Goal: Task Accomplishment & Management: Manage account settings

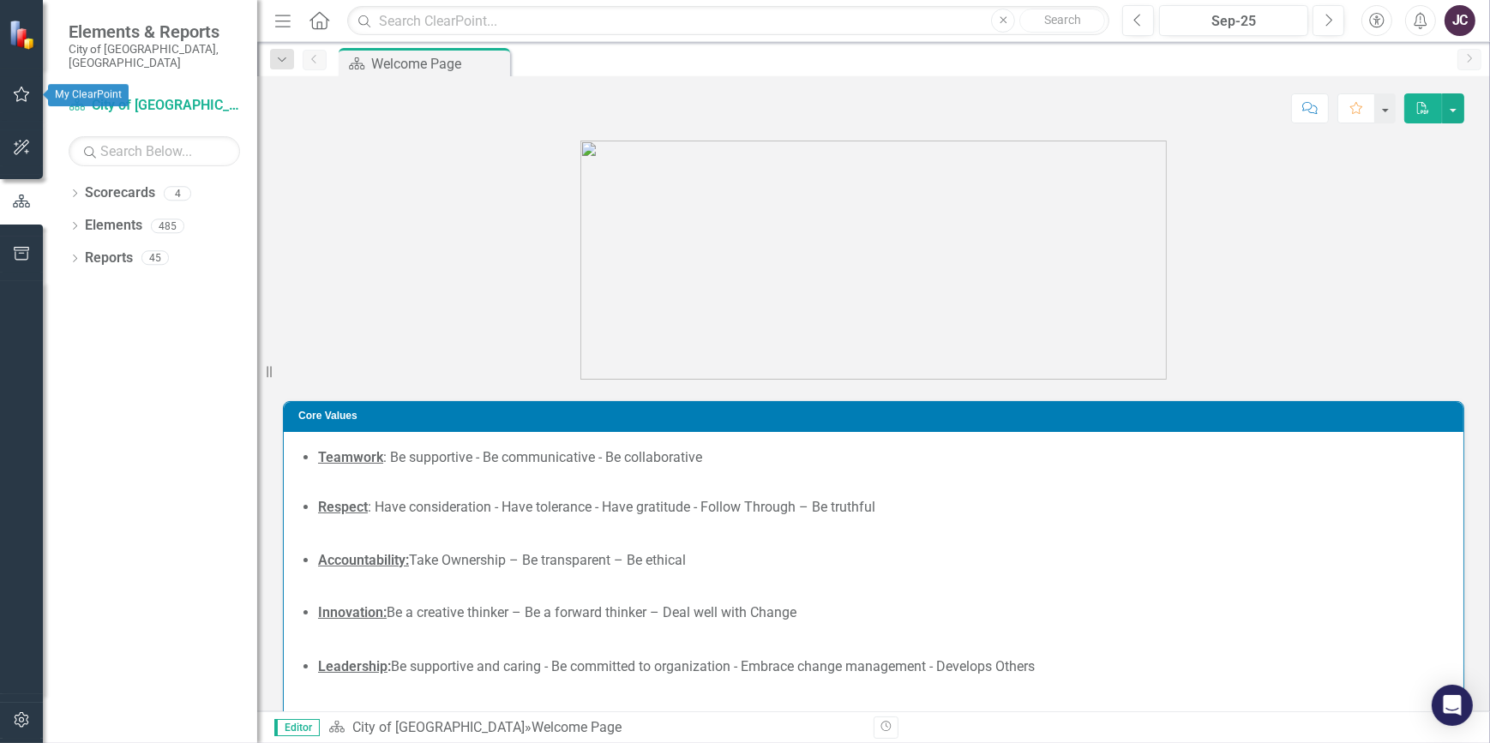
click at [16, 88] on icon "button" at bounding box center [22, 94] width 18 height 14
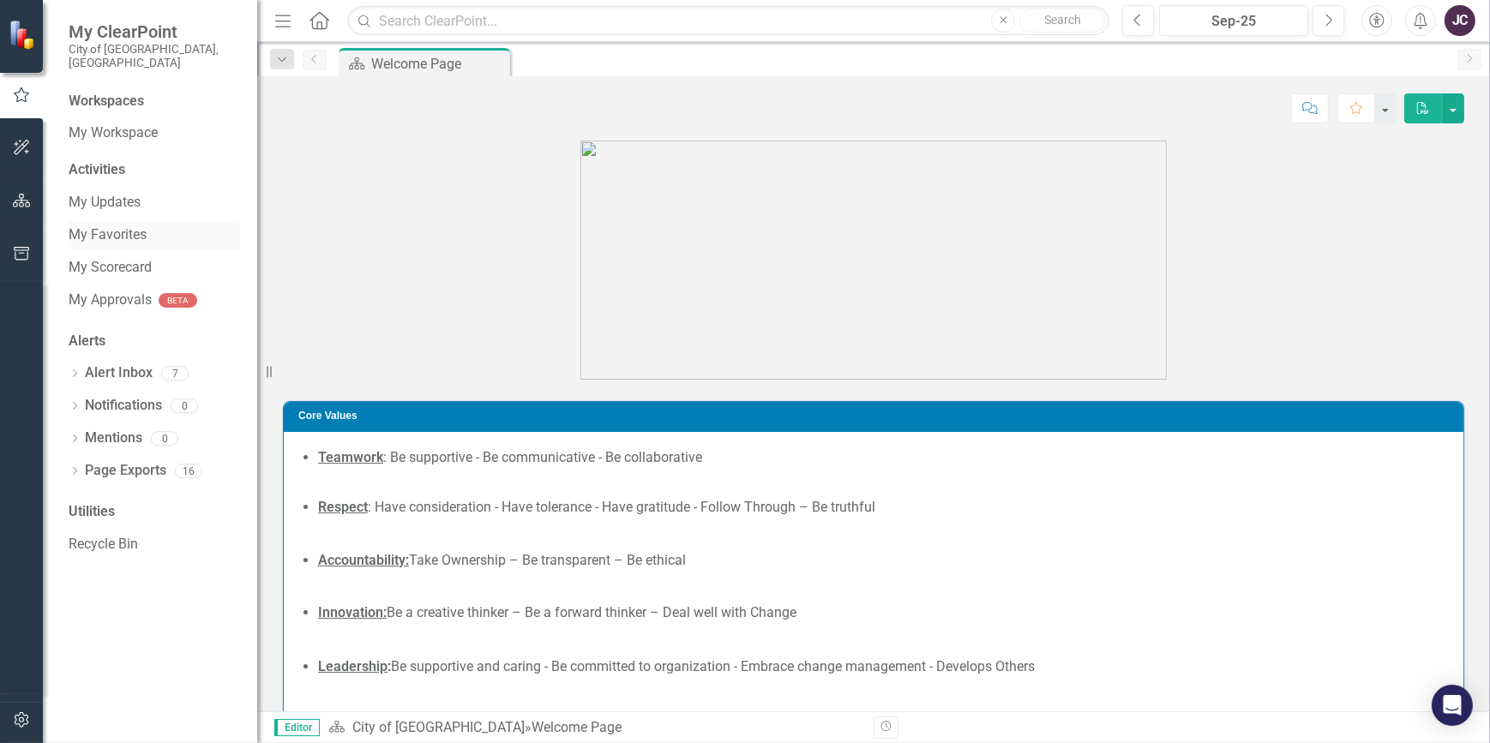
click at [99, 225] on link "My Favorites" at bounding box center [154, 235] width 171 height 20
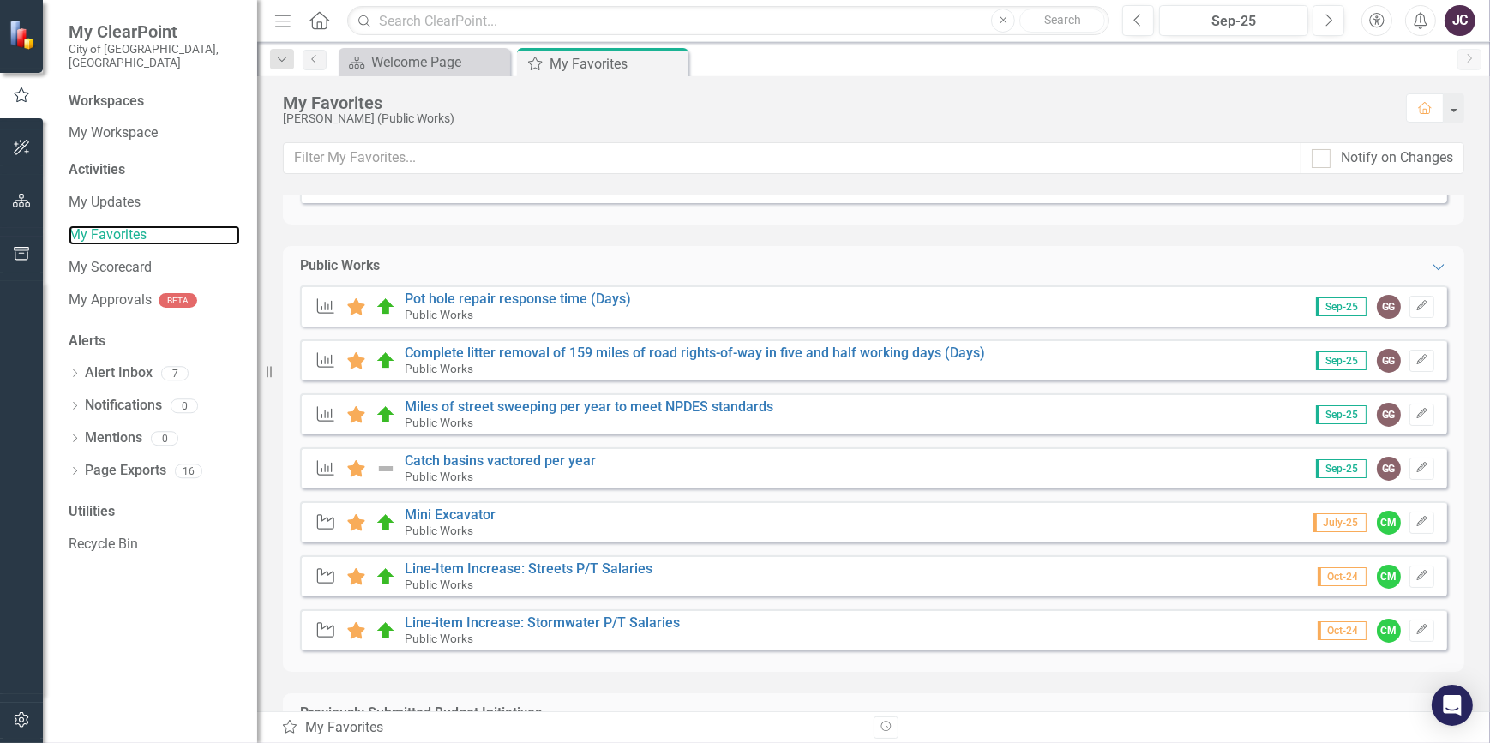
scroll to position [177, 0]
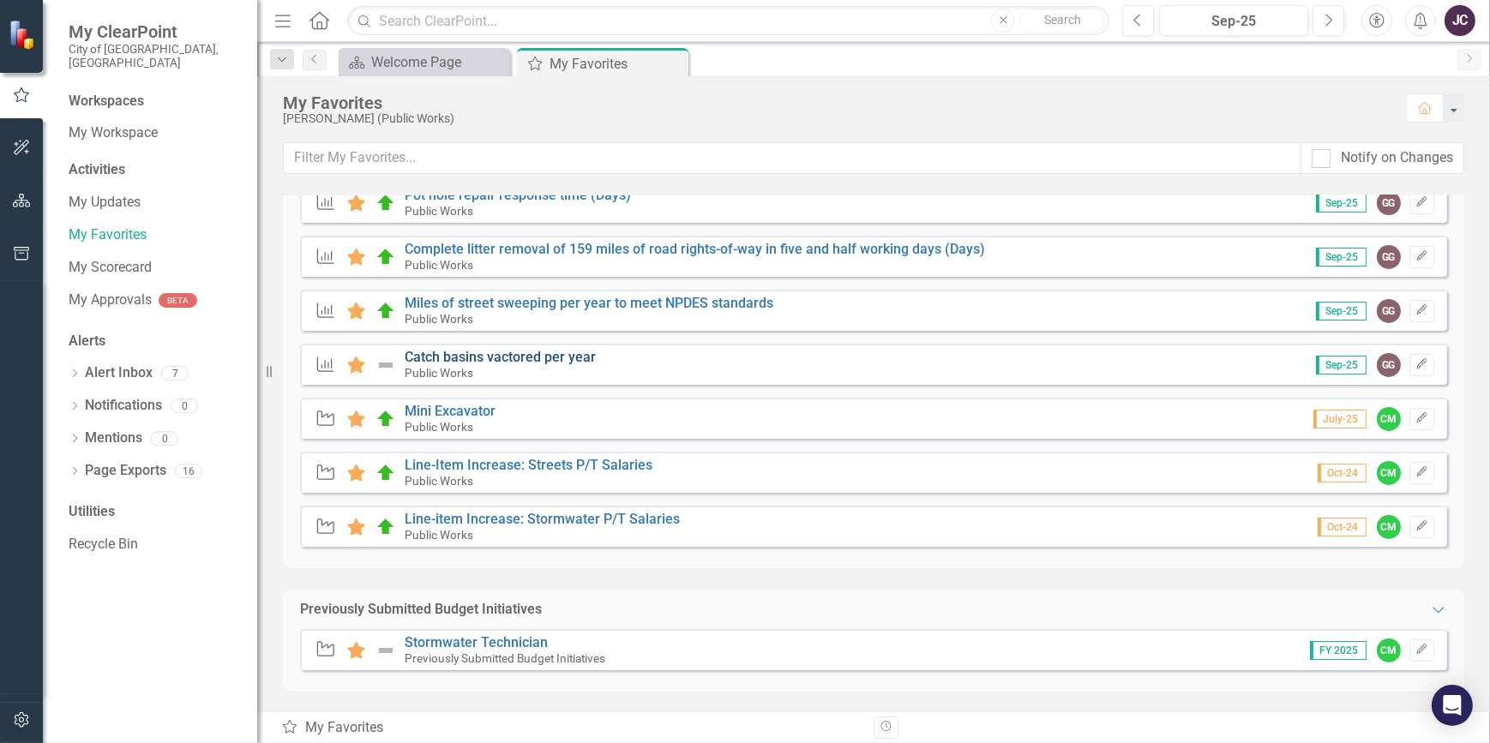
click at [550, 360] on link "Catch basins vactored per year" at bounding box center [500, 357] width 191 height 16
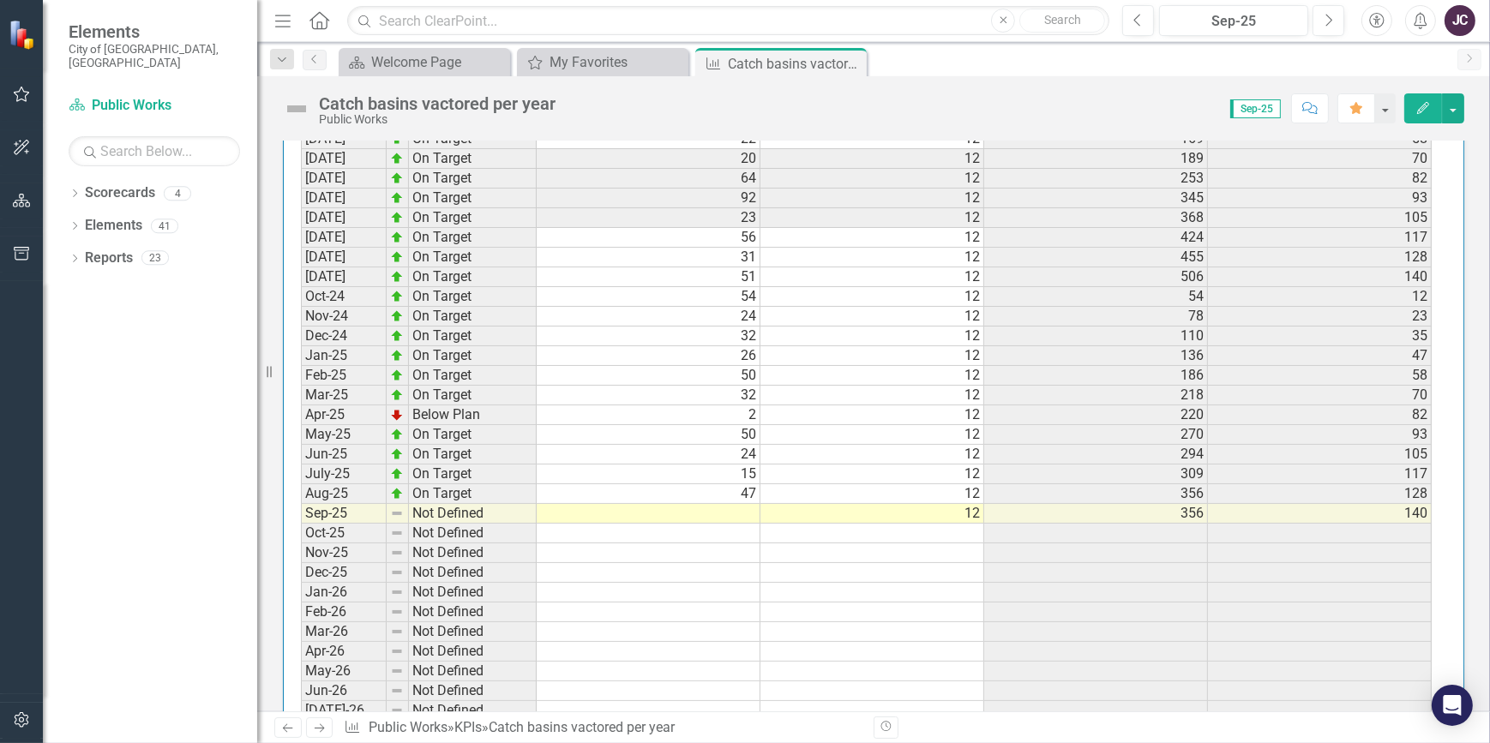
scroll to position [1911, 0]
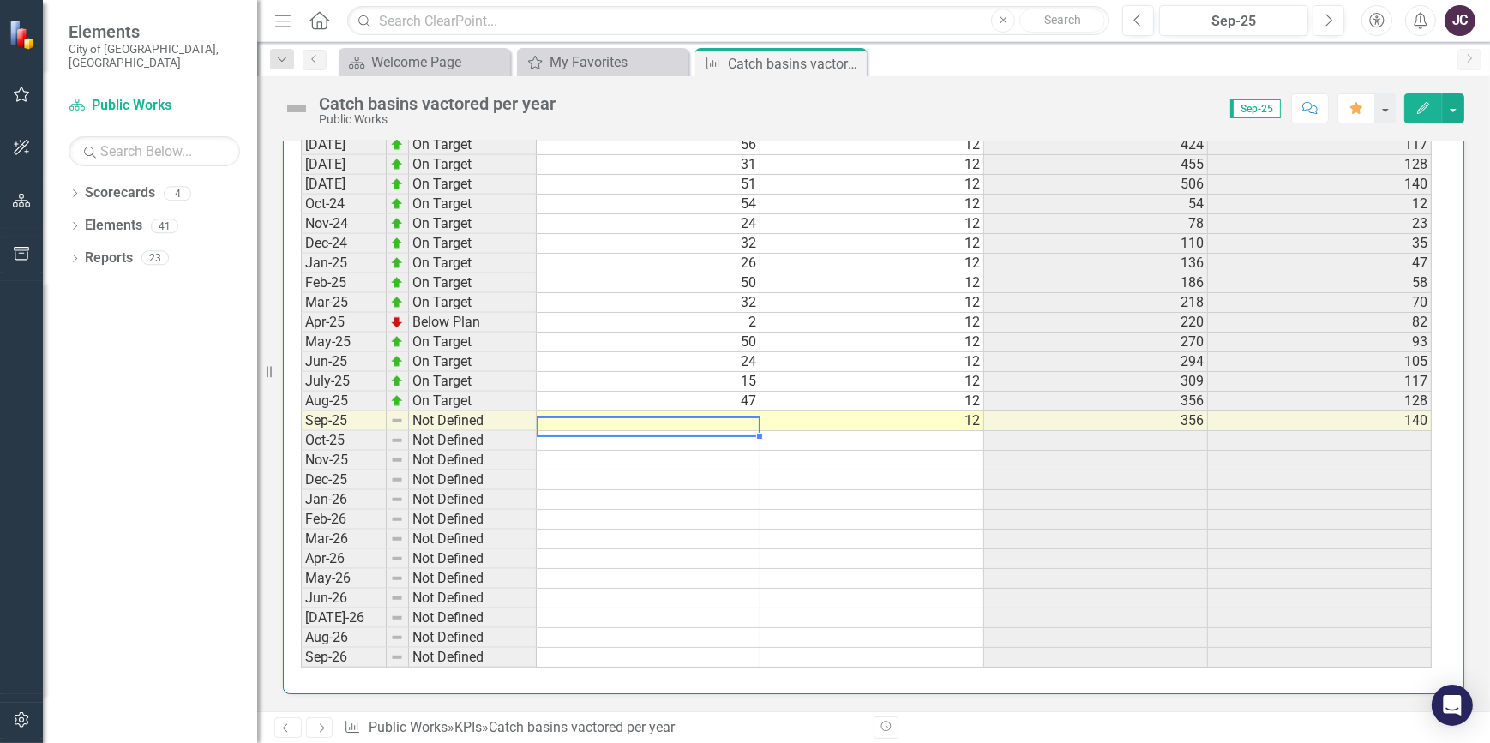
click at [726, 414] on td at bounding box center [649, 421] width 224 height 20
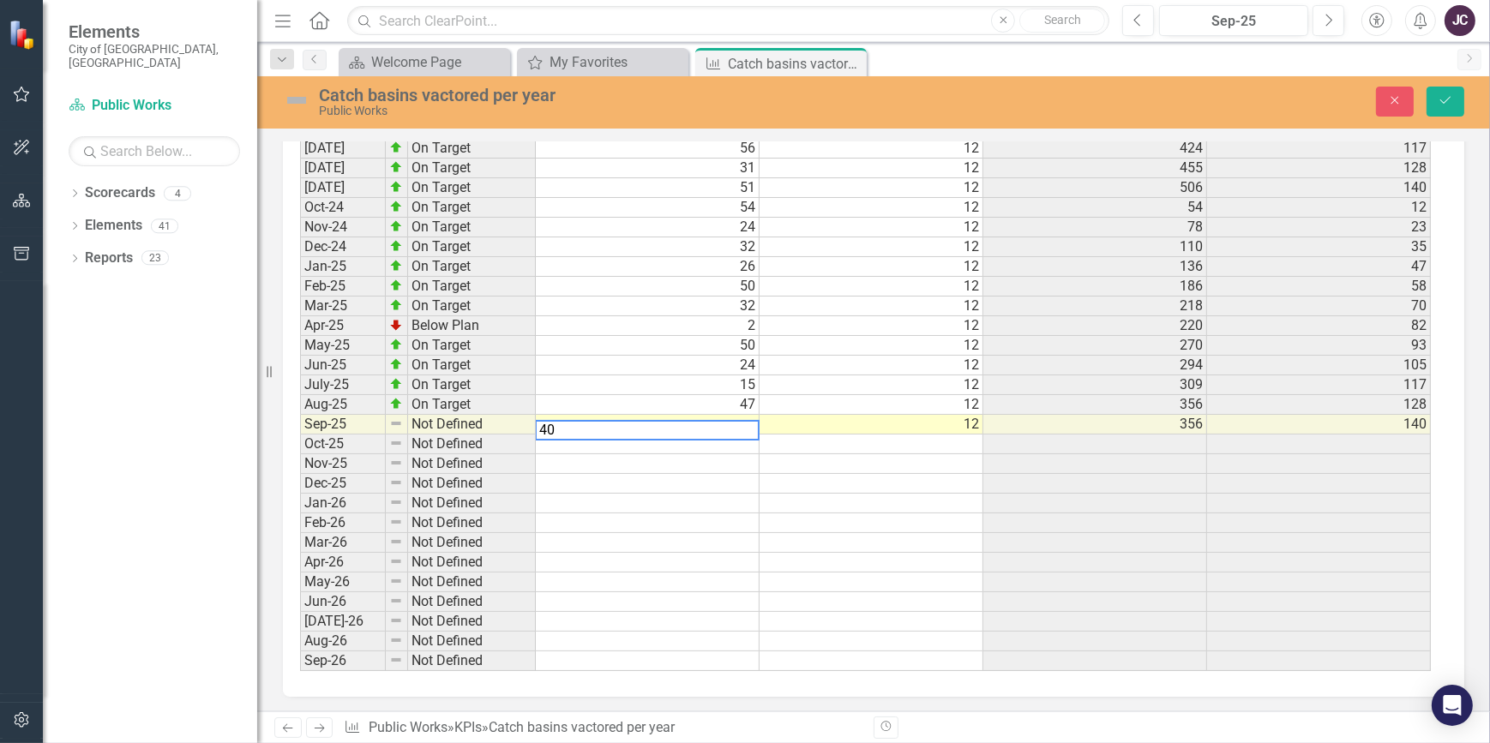
scroll to position [1922, 0]
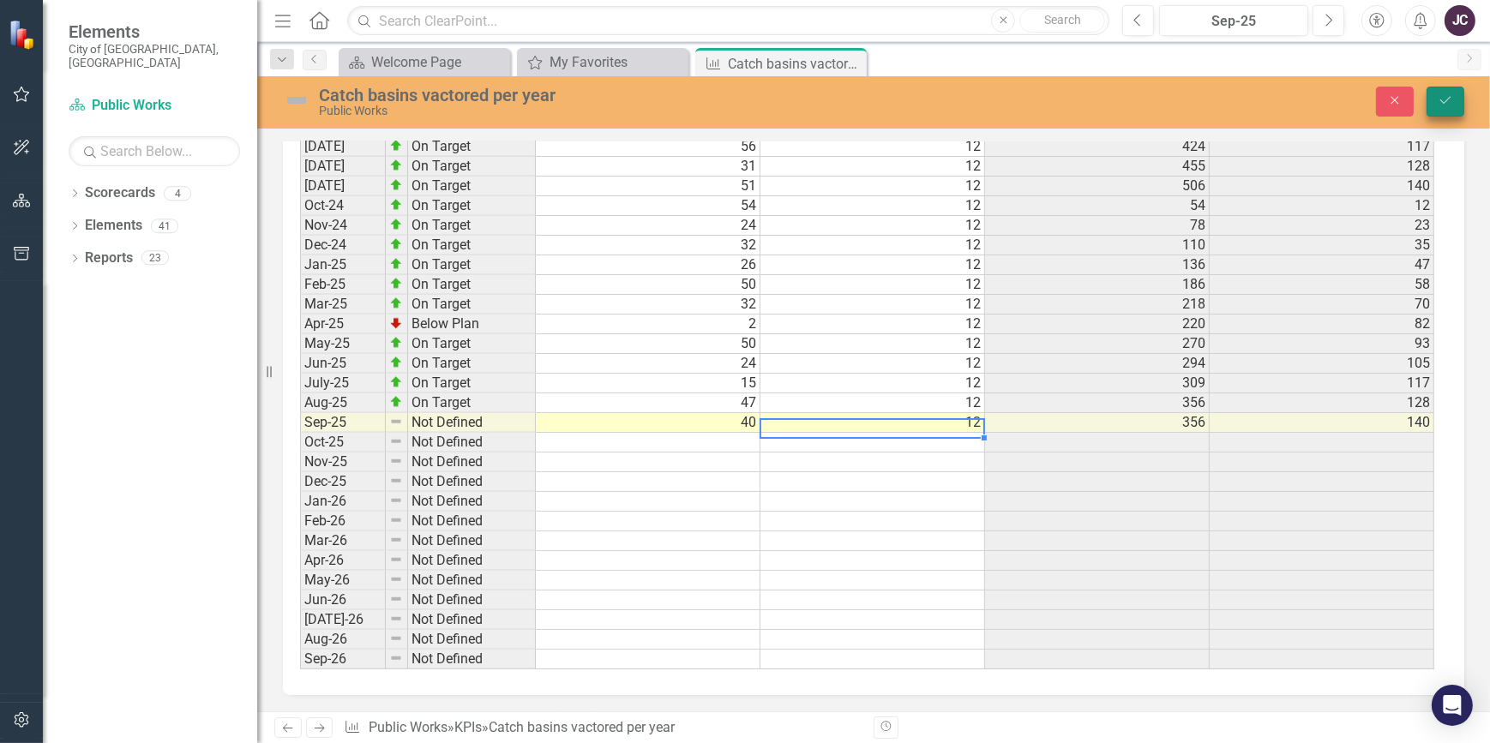
type textarea "11.67"
click at [1454, 100] on button "Save" at bounding box center [1445, 102] width 38 height 30
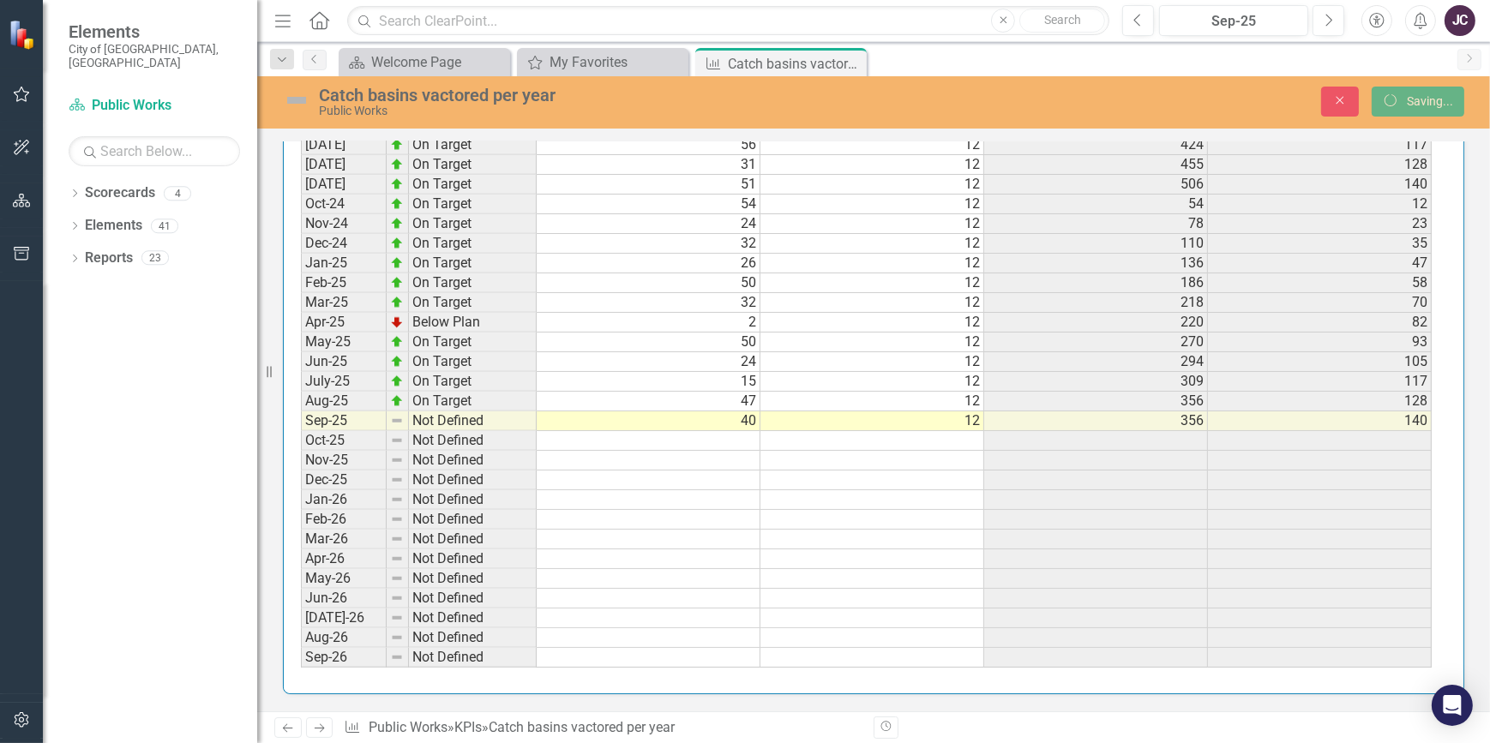
scroll to position [1911, 0]
